Goal: Transaction & Acquisition: Purchase product/service

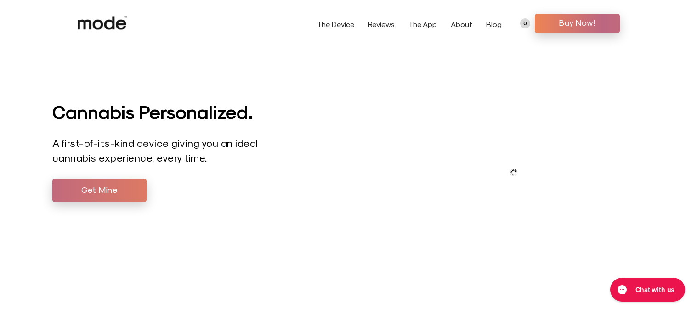
click at [120, 190] on span "Get Mine" at bounding box center [99, 190] width 80 height 14
